Goal: Find specific page/section: Find specific page/section

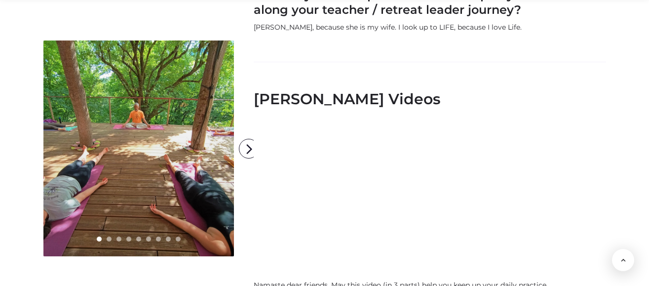
scroll to position [1328, 0]
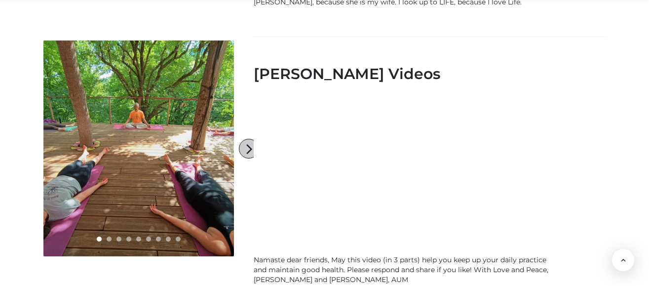
click at [246, 151] on icon "arrow_forward_ios" at bounding box center [249, 149] width 20 height 20
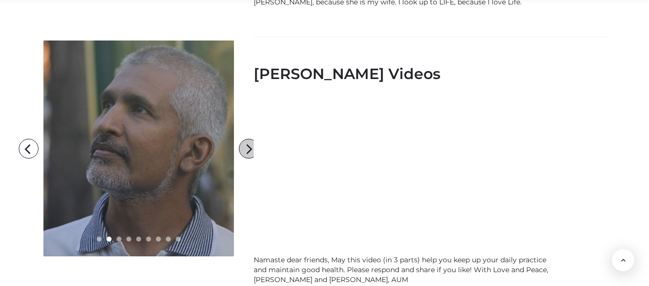
click at [246, 151] on icon "arrow_forward_ios" at bounding box center [249, 149] width 20 height 20
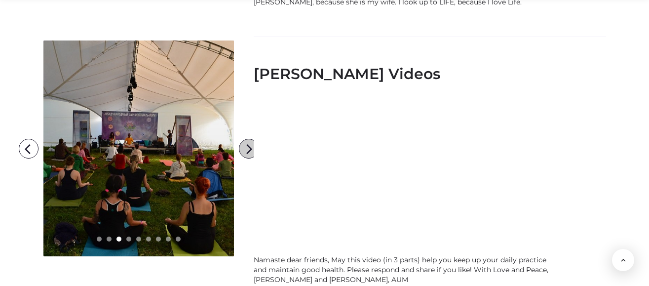
click at [246, 151] on icon "arrow_forward_ios" at bounding box center [249, 149] width 20 height 20
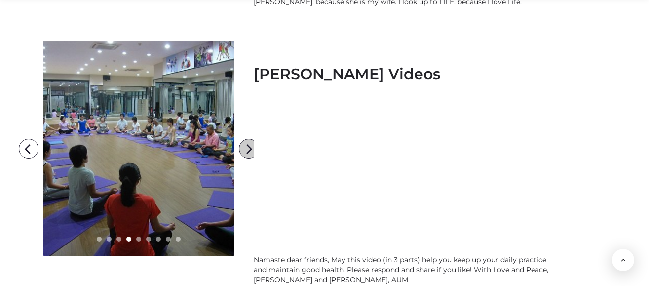
click at [246, 151] on icon "arrow_forward_ios" at bounding box center [249, 149] width 20 height 20
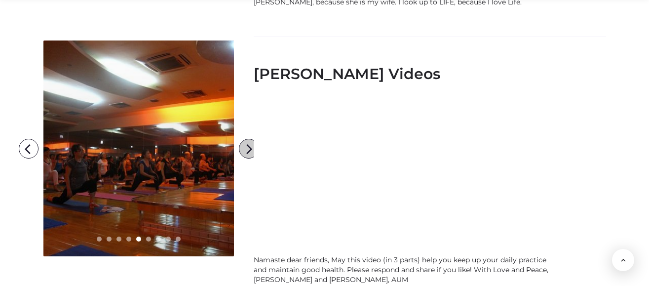
click at [246, 151] on icon "arrow_forward_ios" at bounding box center [249, 149] width 20 height 20
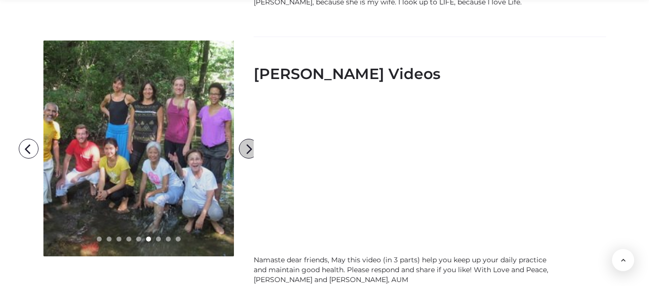
click at [246, 151] on icon "arrow_forward_ios" at bounding box center [249, 149] width 20 height 20
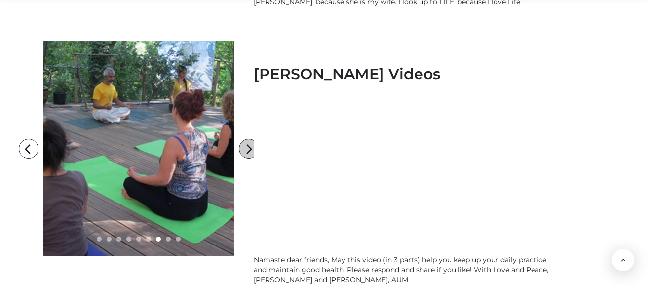
click at [246, 151] on icon "arrow_forward_ios" at bounding box center [249, 149] width 20 height 20
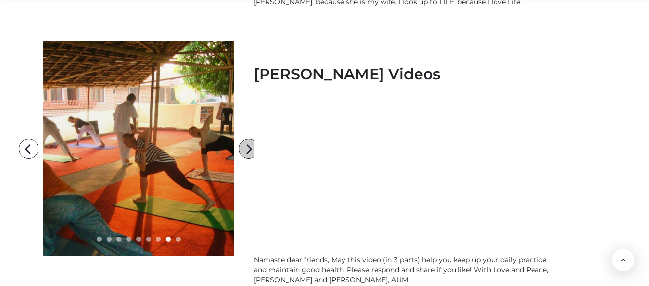
click at [246, 151] on icon "arrow_forward_ios" at bounding box center [249, 149] width 20 height 20
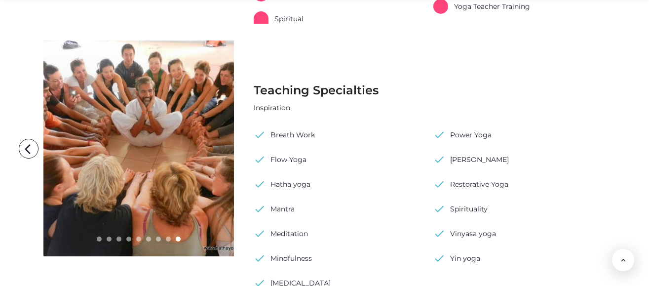
scroll to position [762, 0]
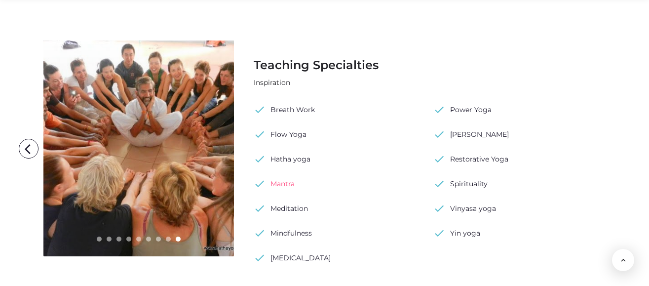
click at [283, 176] on link "check Mantra" at bounding box center [274, 183] width 41 height 15
